Goal: Task Accomplishment & Management: Use online tool/utility

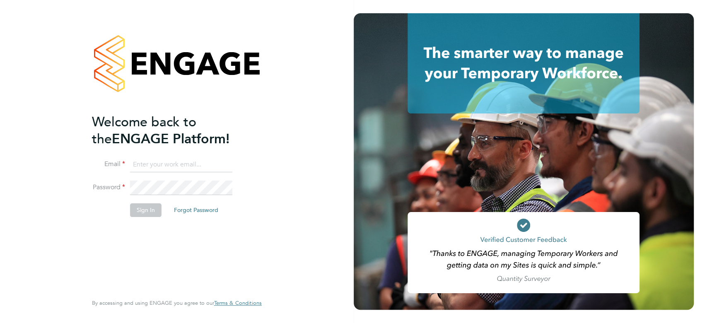
type input "seddon@psrsolutions.co.uk"
click at [142, 215] on button "Sign In" at bounding box center [145, 209] width 31 height 13
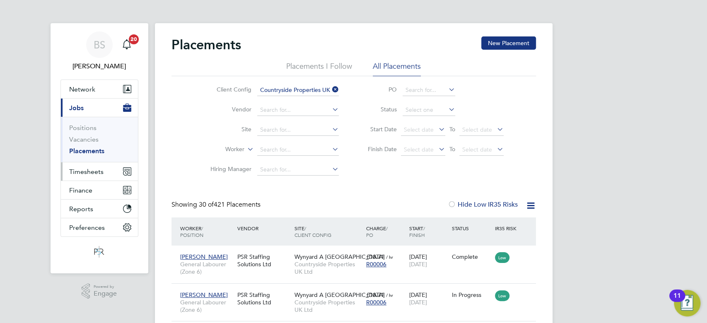
click at [73, 174] on span "Timesheets" at bounding box center [86, 172] width 34 height 8
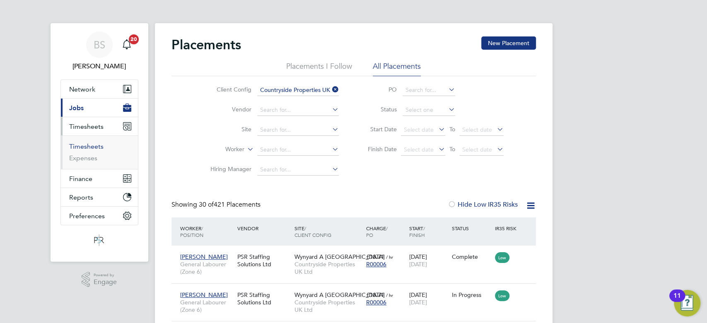
click at [90, 145] on link "Timesheets" at bounding box center [86, 147] width 34 height 8
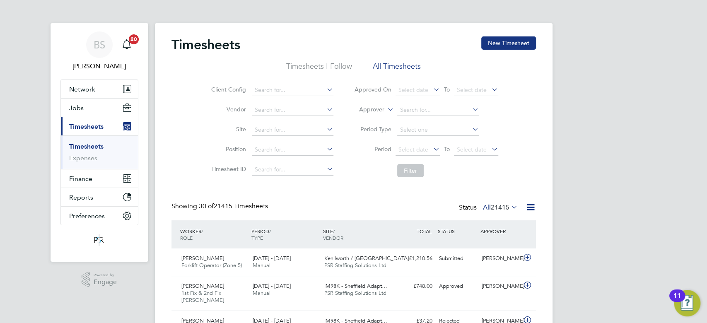
click at [382, 109] on label "Approver" at bounding box center [365, 110] width 37 height 8
click at [375, 118] on li "Worker" at bounding box center [364, 119] width 41 height 11
click at [413, 112] on input at bounding box center [438, 110] width 82 height 12
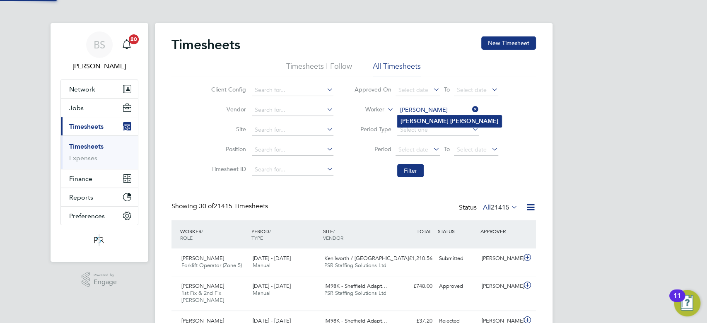
click at [421, 120] on b "[PERSON_NAME]" at bounding box center [425, 121] width 48 height 7
type input "[PERSON_NAME]"
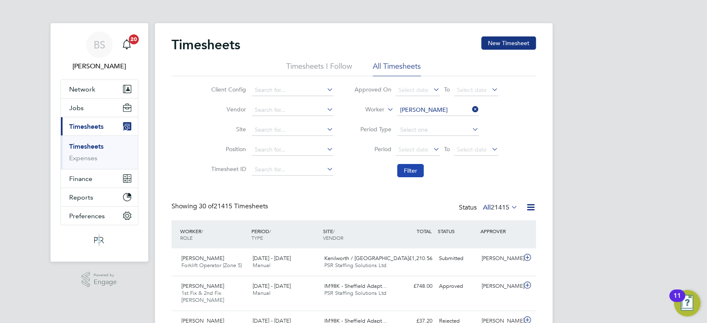
click at [416, 165] on button "Filter" at bounding box center [410, 170] width 27 height 13
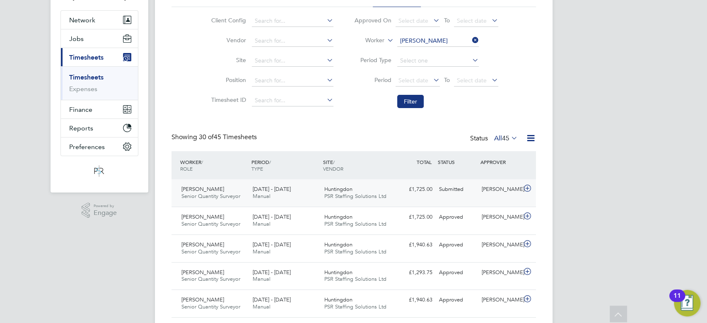
click at [382, 188] on div "Huntingdon PSR Staffing Solutions Ltd" at bounding box center [357, 193] width 72 height 21
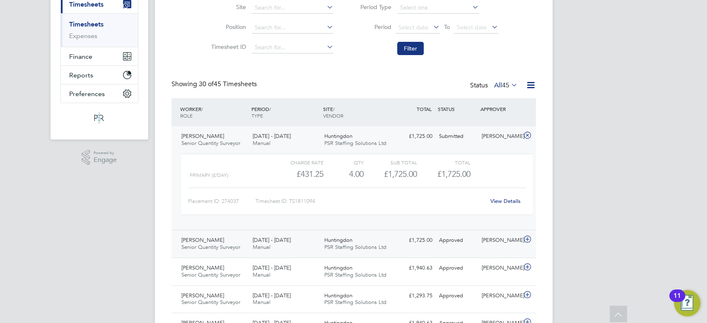
click at [378, 247] on span "PSR Staffing Solutions Ltd" at bounding box center [355, 247] width 62 height 7
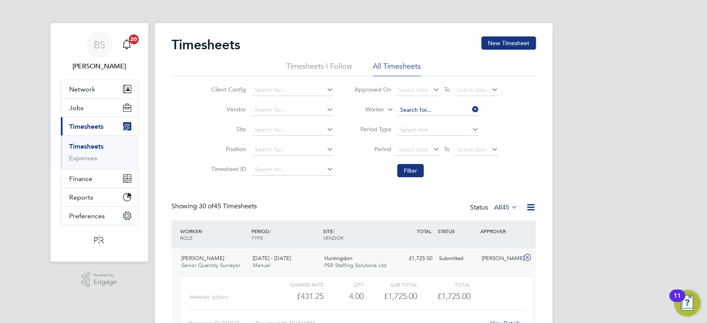
click at [443, 110] on input at bounding box center [438, 110] width 82 height 12
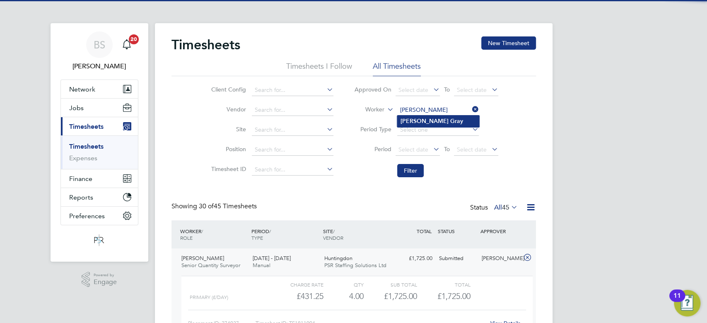
click at [450, 124] on b "Gray" at bounding box center [456, 121] width 13 height 7
type input "[PERSON_NAME]"
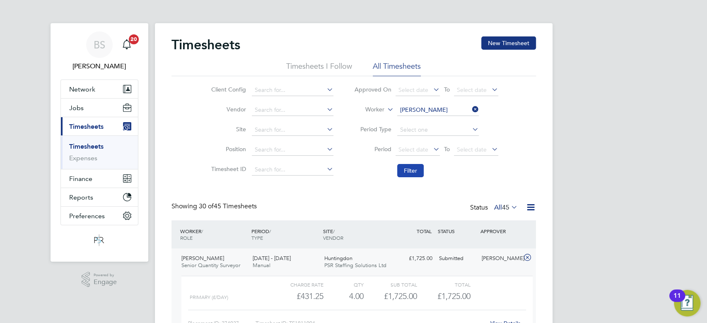
click at [421, 169] on button "Filter" at bounding box center [410, 170] width 27 height 13
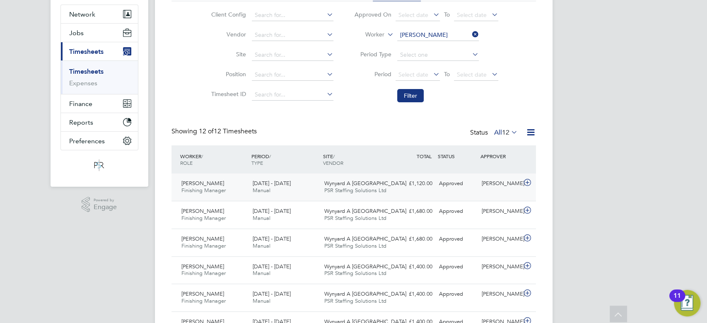
click at [410, 189] on div "£1,120.00 Approved" at bounding box center [414, 184] width 43 height 14
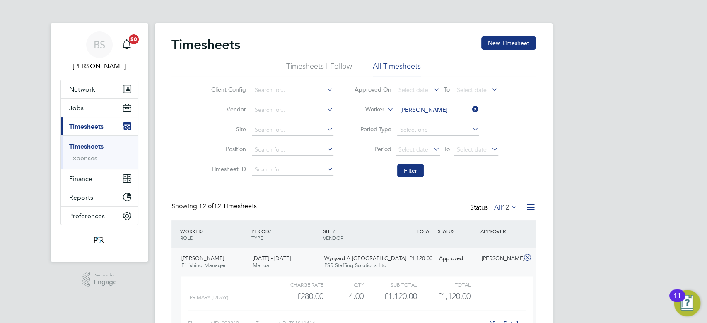
click at [471, 107] on icon at bounding box center [471, 110] width 0 height 12
click at [460, 107] on input at bounding box center [438, 110] width 82 height 12
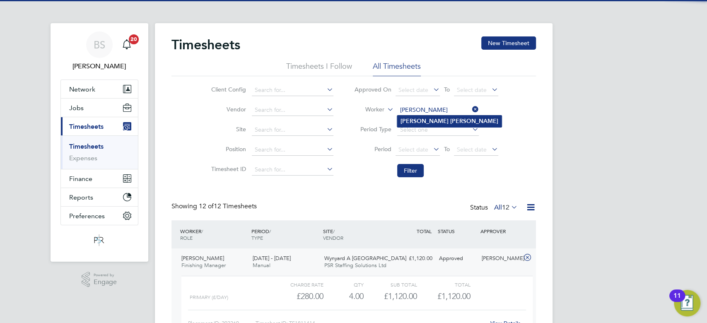
click at [450, 118] on b "[PERSON_NAME]" at bounding box center [474, 121] width 48 height 7
type input "[PERSON_NAME]"
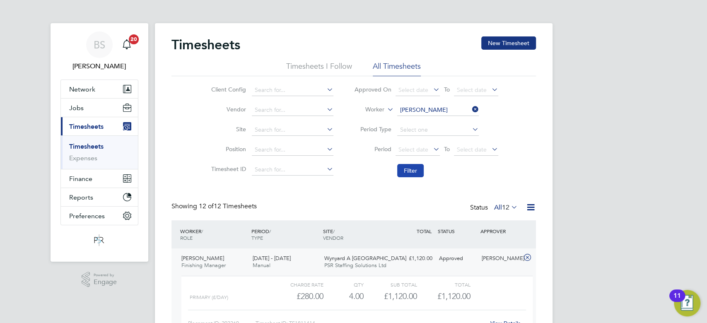
click at [408, 171] on button "Filter" at bounding box center [410, 170] width 27 height 13
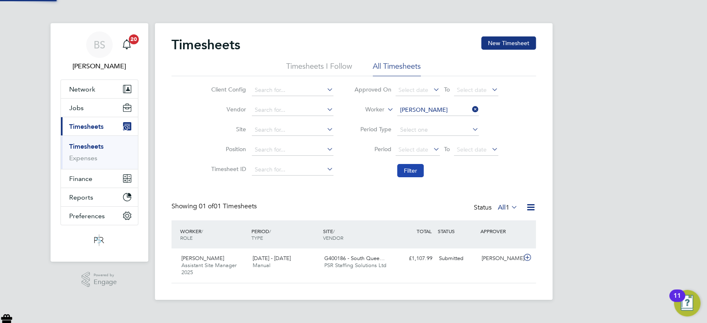
scroll to position [21, 72]
